Goal: Navigation & Orientation: Find specific page/section

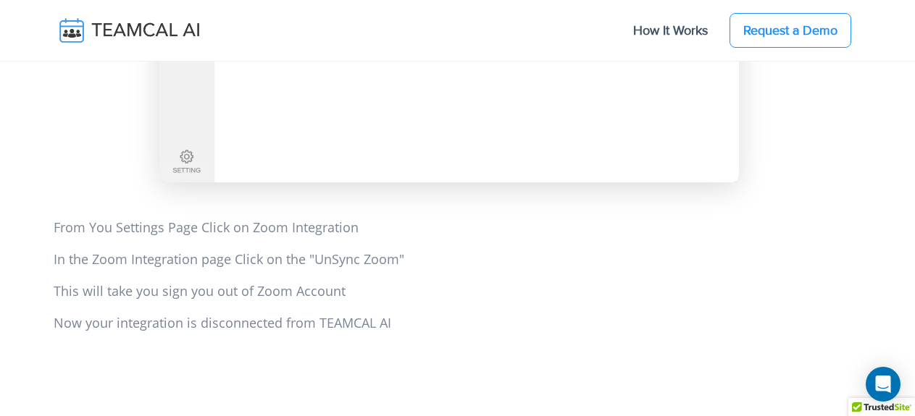
scroll to position [4128, 0]
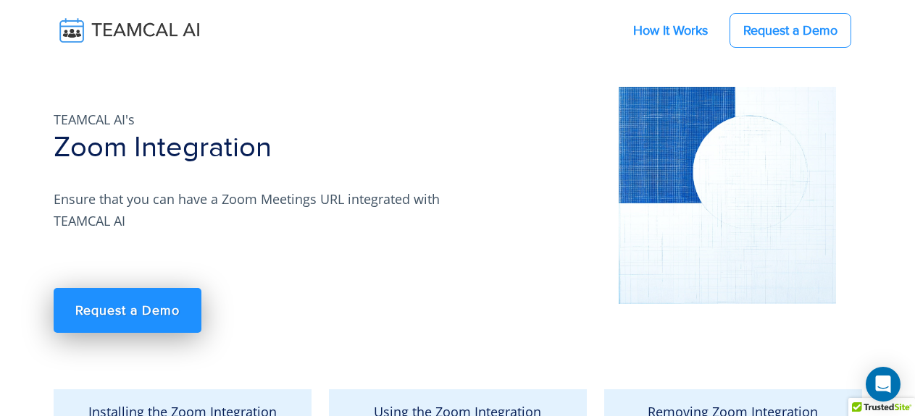
click at [641, 31] on link "How It Works" at bounding box center [670, 30] width 104 height 30
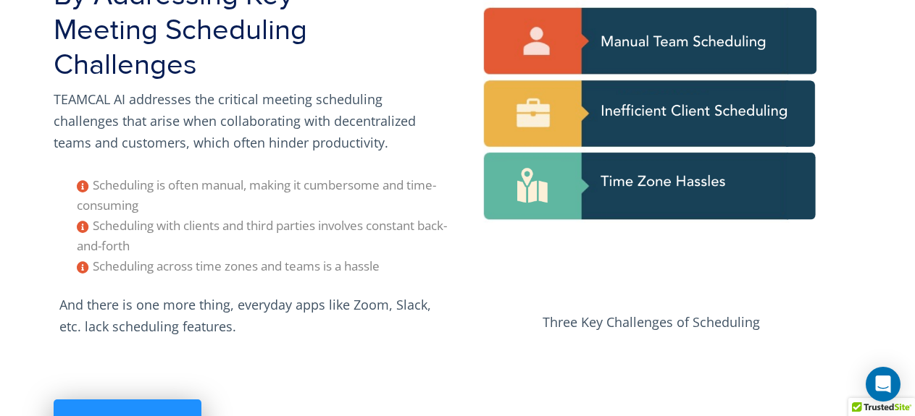
scroll to position [72, 0]
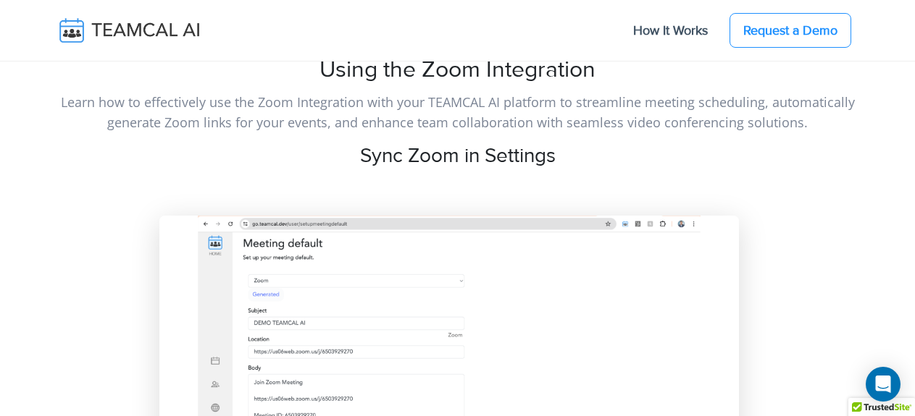
scroll to position [1738, 0]
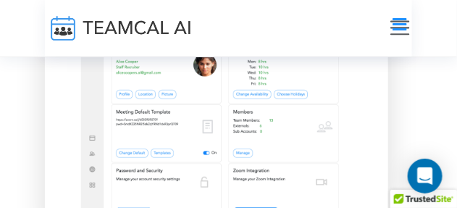
scroll to position [1291, 0]
